Goal: Check status: Check status

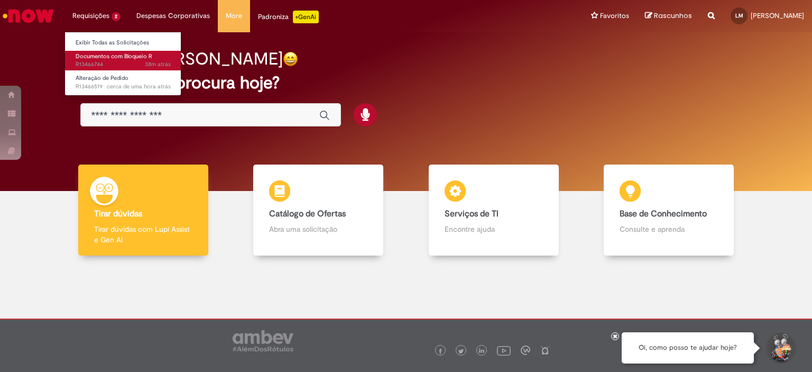
click at [106, 59] on span "Documentos com Bloqueio R" at bounding box center [114, 56] width 77 height 8
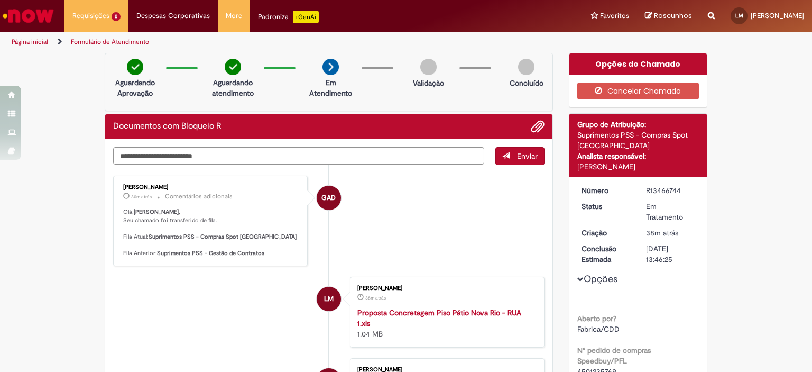
click at [429, 250] on li "GAD [PERSON_NAME] 30m atrás 30 minutos atrás Comentários adicionais [PERSON_NAM…" at bounding box center [329, 221] width 432 height 90
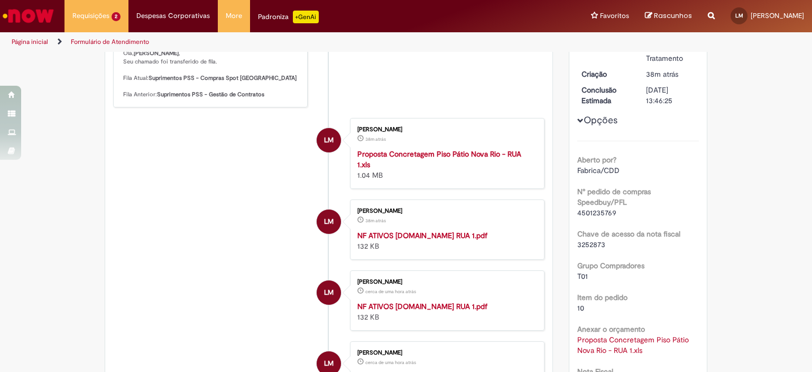
scroll to position [106, 0]
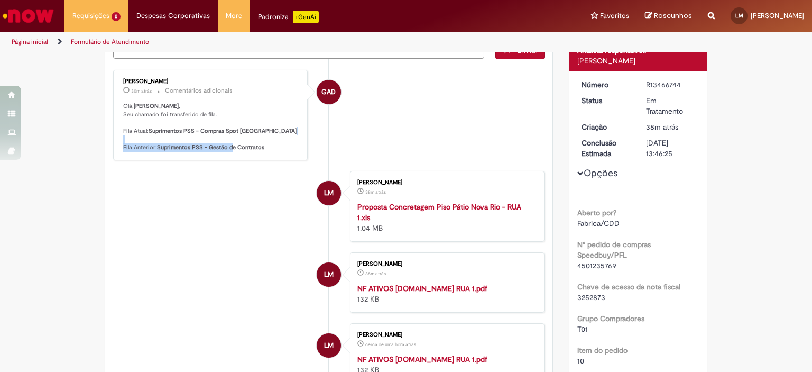
drag, startPoint x: 190, startPoint y: 142, endPoint x: 230, endPoint y: 148, distance: 40.2
click at [230, 148] on p "[PERSON_NAME] , Seu chamado foi transferido de fila. Fila Atual: Suprimentos PS…" at bounding box center [211, 127] width 176 height 50
click at [230, 148] on b "Suprimentos PSS - Gestão de Contratos" at bounding box center [210, 147] width 107 height 8
click at [228, 189] on li "LM [PERSON_NAME] 38m atrás 38 minutos atrás Proposta Concretagem Piso Pátio Nov…" at bounding box center [329, 206] width 432 height 71
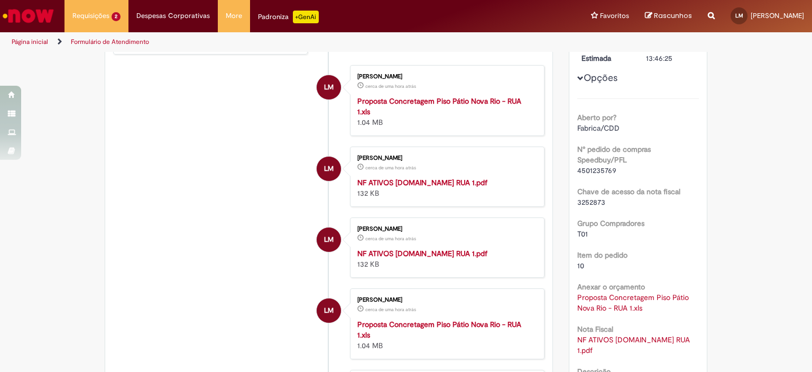
scroll to position [0, 0]
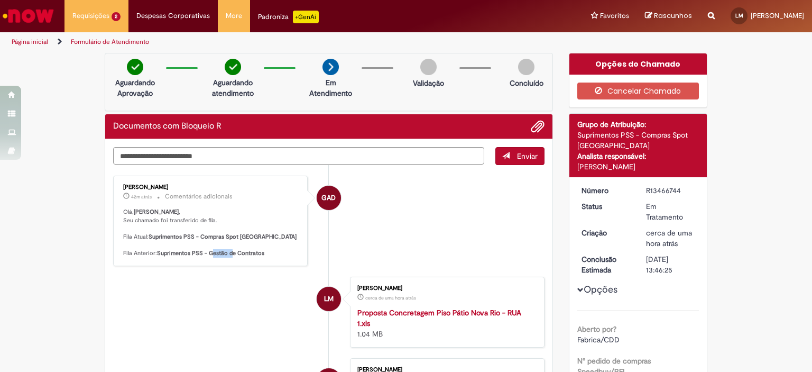
drag, startPoint x: 207, startPoint y: 251, endPoint x: 227, endPoint y: 252, distance: 20.1
click at [227, 252] on b "Suprimentos PSS - Gestão de Contratos" at bounding box center [210, 253] width 107 height 8
drag, startPoint x: 208, startPoint y: 250, endPoint x: 255, endPoint y: 251, distance: 46.6
click at [255, 251] on b "Suprimentos PSS - Gestão de Contratos" at bounding box center [210, 253] width 107 height 8
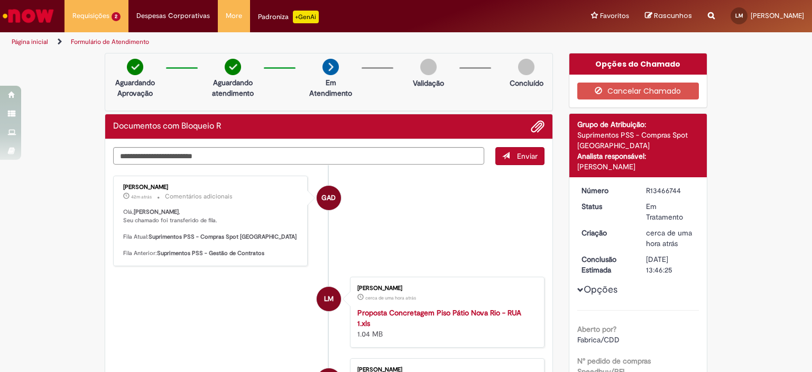
click at [237, 280] on li "LM [PERSON_NAME] cerca de uma hora atrás cerca de uma hora atrás Proposta Concr…" at bounding box center [329, 312] width 432 height 71
